Goal: Transaction & Acquisition: Book appointment/travel/reservation

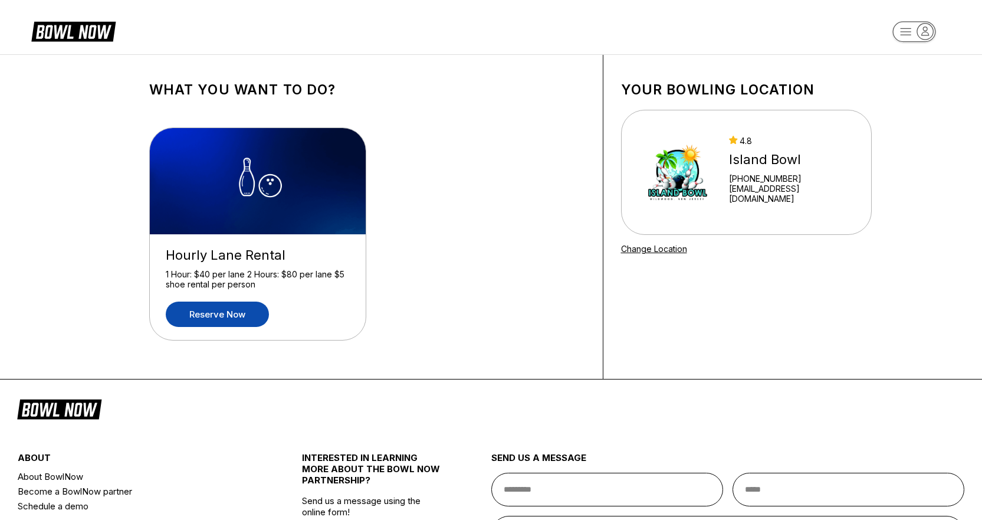
click at [219, 322] on link "Reserve now" at bounding box center [217, 313] width 103 height 25
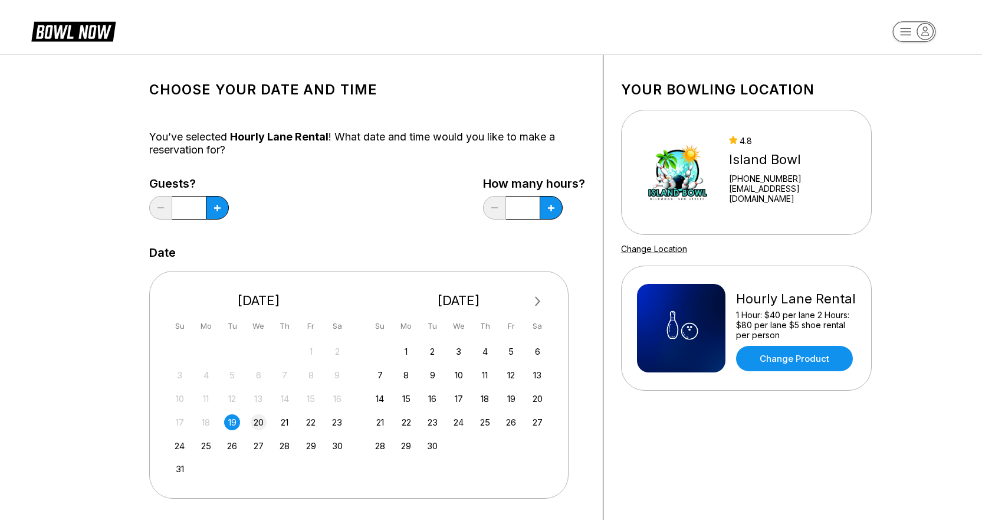
click at [257, 418] on div "20" at bounding box center [259, 422] width 16 height 16
click at [221, 206] on button at bounding box center [217, 208] width 23 height 24
click at [153, 201] on button at bounding box center [160, 208] width 23 height 24
type input "*"
click at [229, 217] on button at bounding box center [217, 208] width 23 height 24
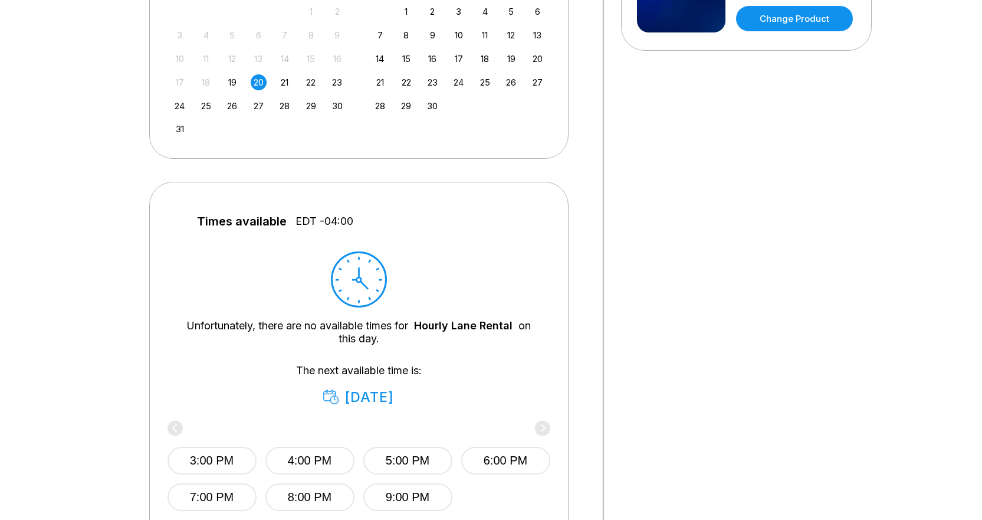
scroll to position [531, 0]
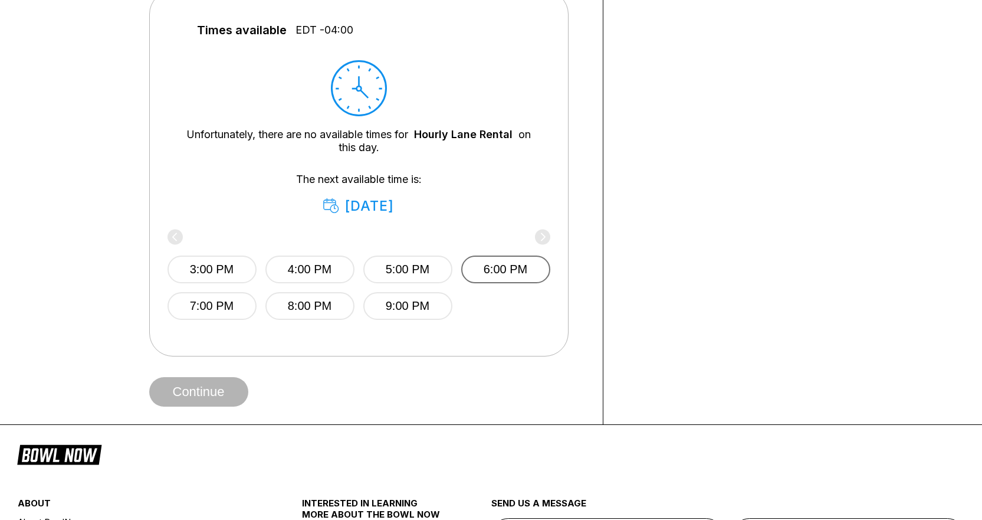
click at [493, 275] on button "6:00 PM" at bounding box center [505, 269] width 89 height 28
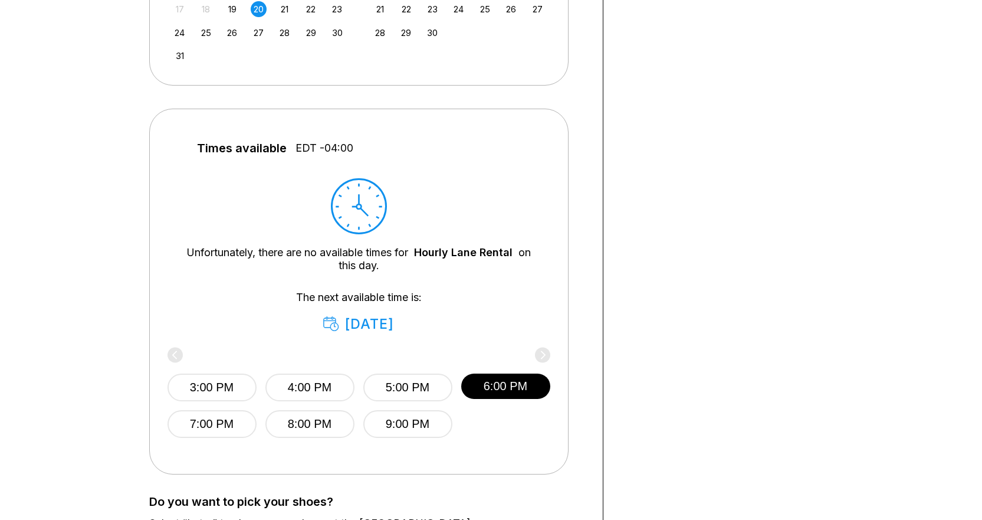
scroll to position [59, 0]
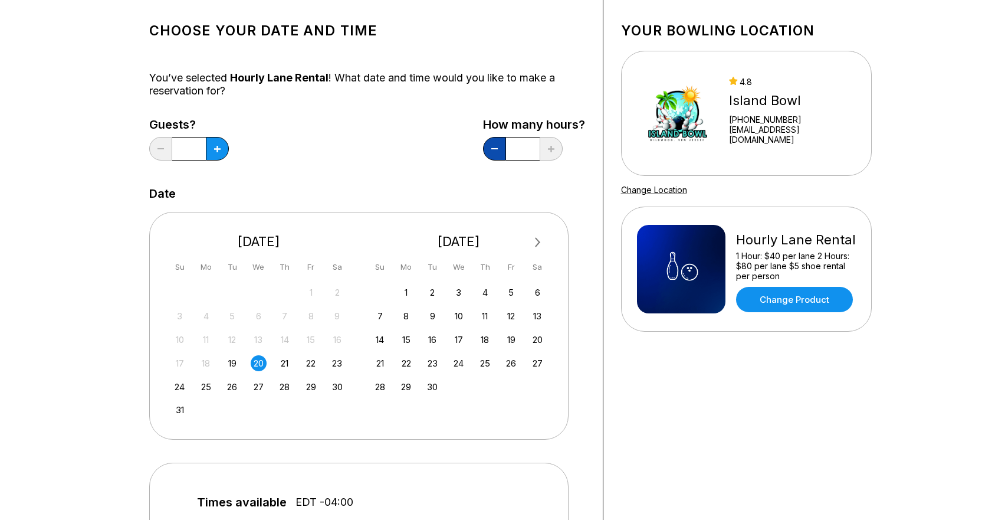
click at [172, 156] on button at bounding box center [160, 149] width 23 height 24
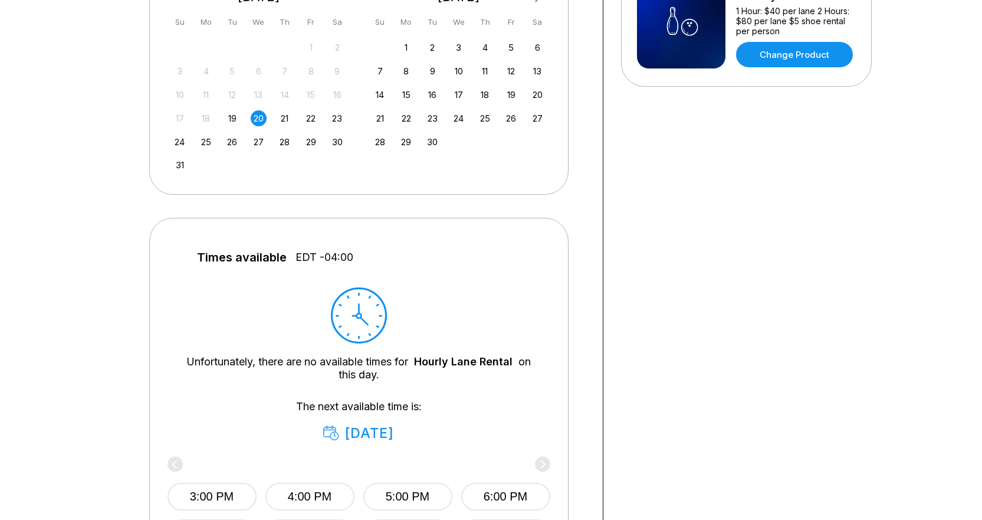
scroll to position [118, 0]
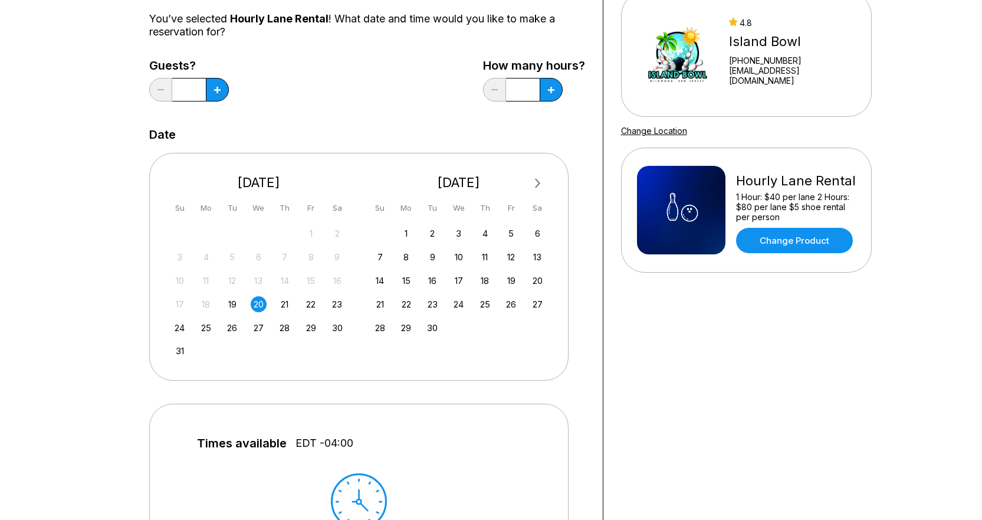
click at [555, 101] on div "How many hours? *" at bounding box center [534, 83] width 102 height 48
click at [229, 90] on button at bounding box center [217, 90] width 23 height 24
type input "*"
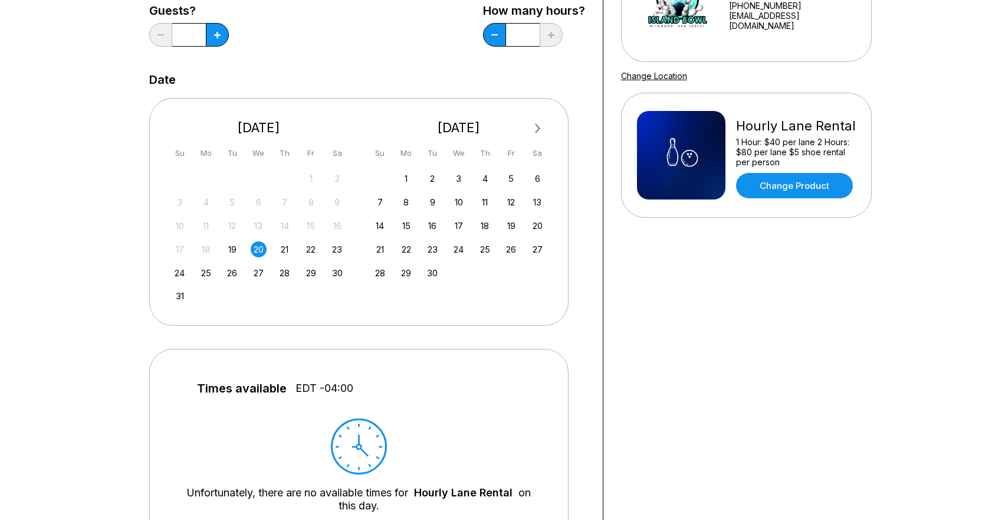
scroll to position [59, 0]
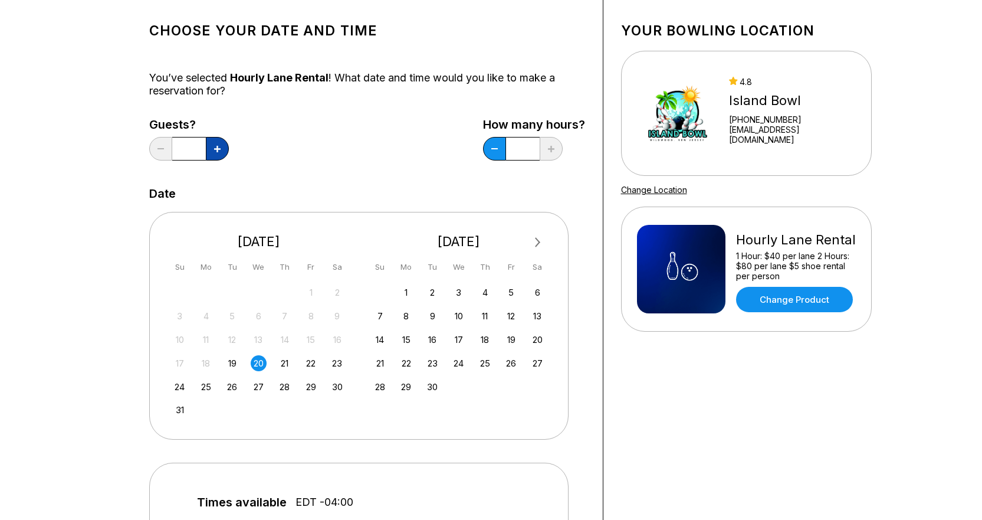
click at [225, 146] on button at bounding box center [217, 149] width 23 height 24
type input "*"
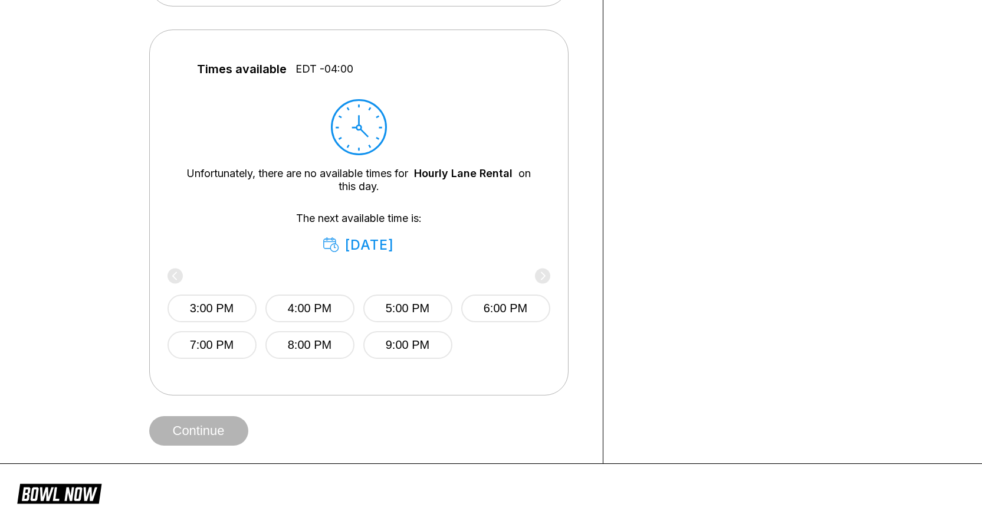
scroll to position [531, 0]
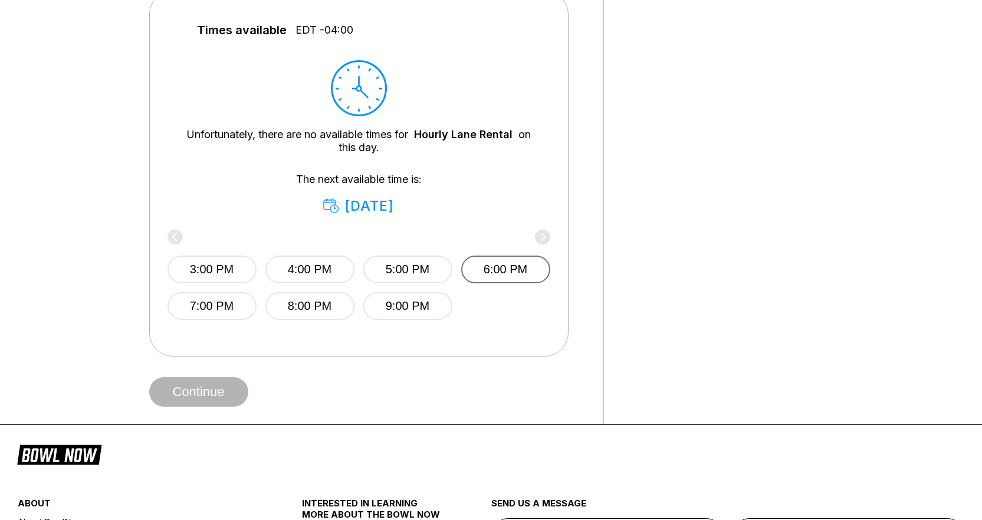
click at [494, 271] on button "6:00 PM" at bounding box center [505, 269] width 89 height 28
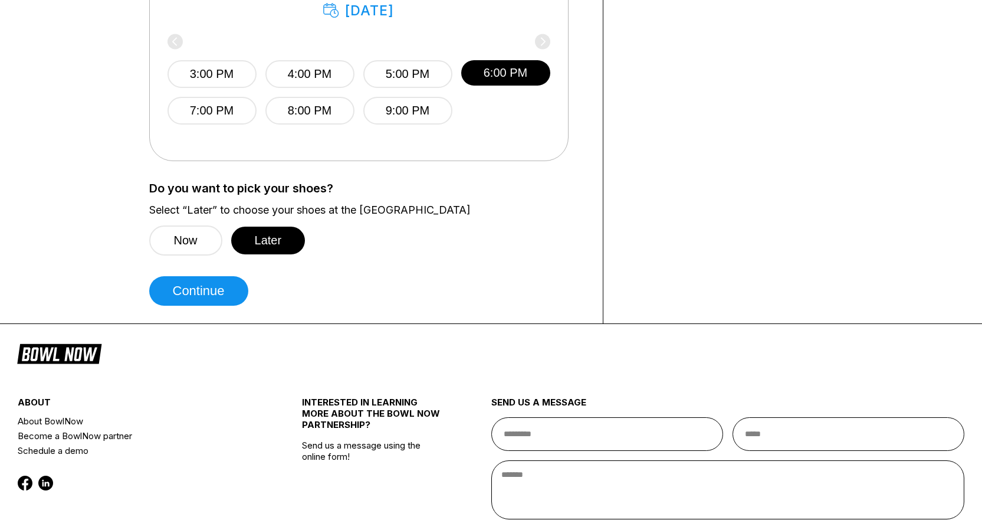
scroll to position [767, 0]
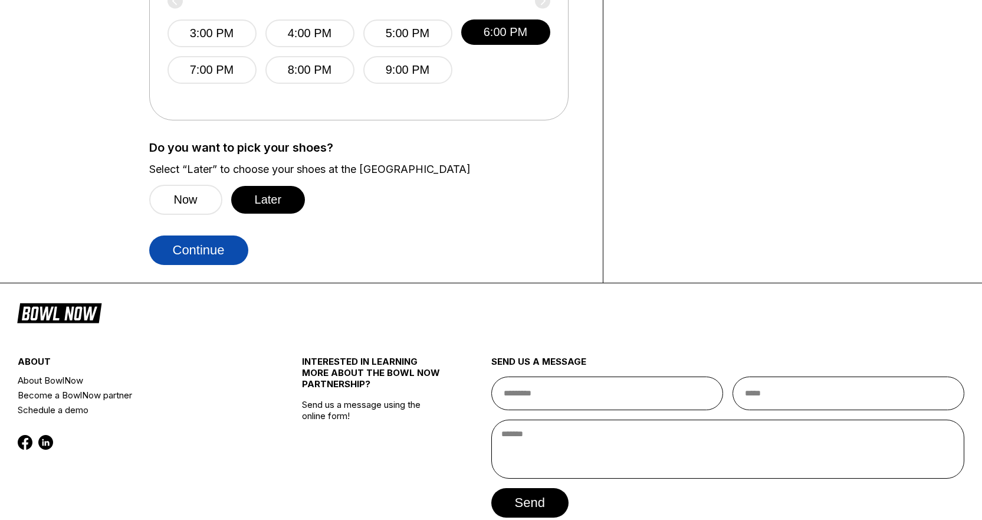
click at [203, 254] on button "Continue" at bounding box center [198, 249] width 99 height 29
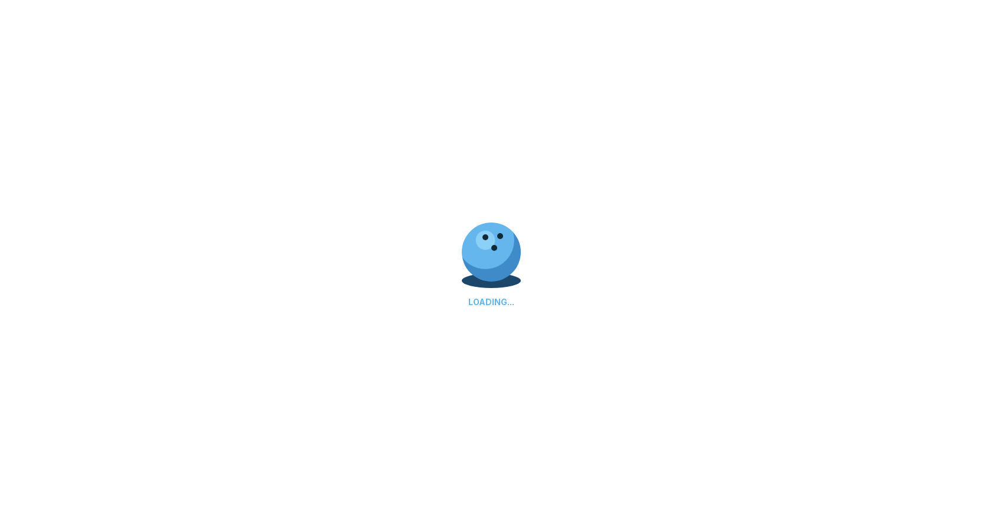
select select "**"
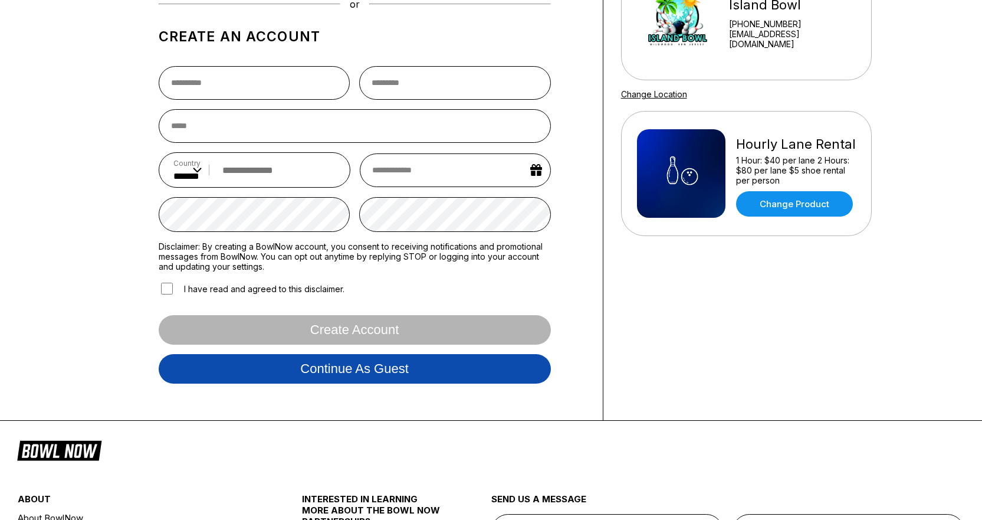
scroll to position [0, 0]
